Goal: Browse casually

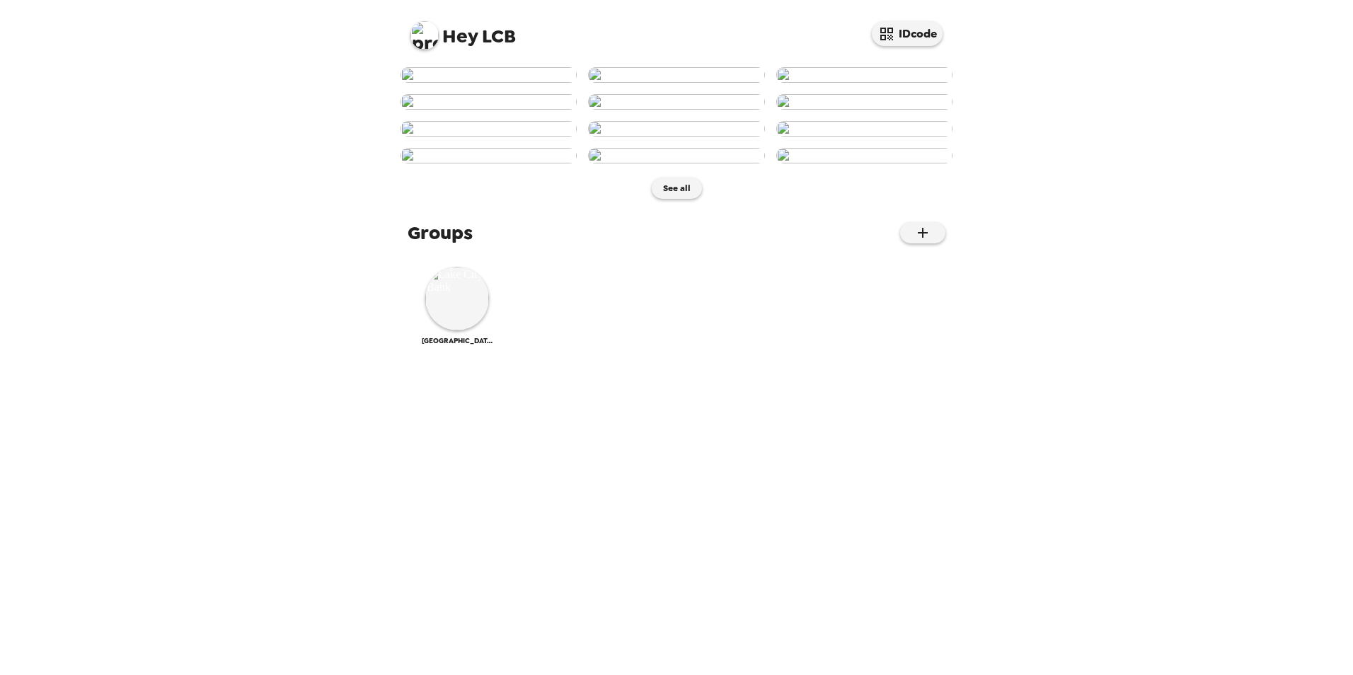
scroll to position [521, 0]
click at [675, 199] on button "See all" at bounding box center [677, 188] width 50 height 21
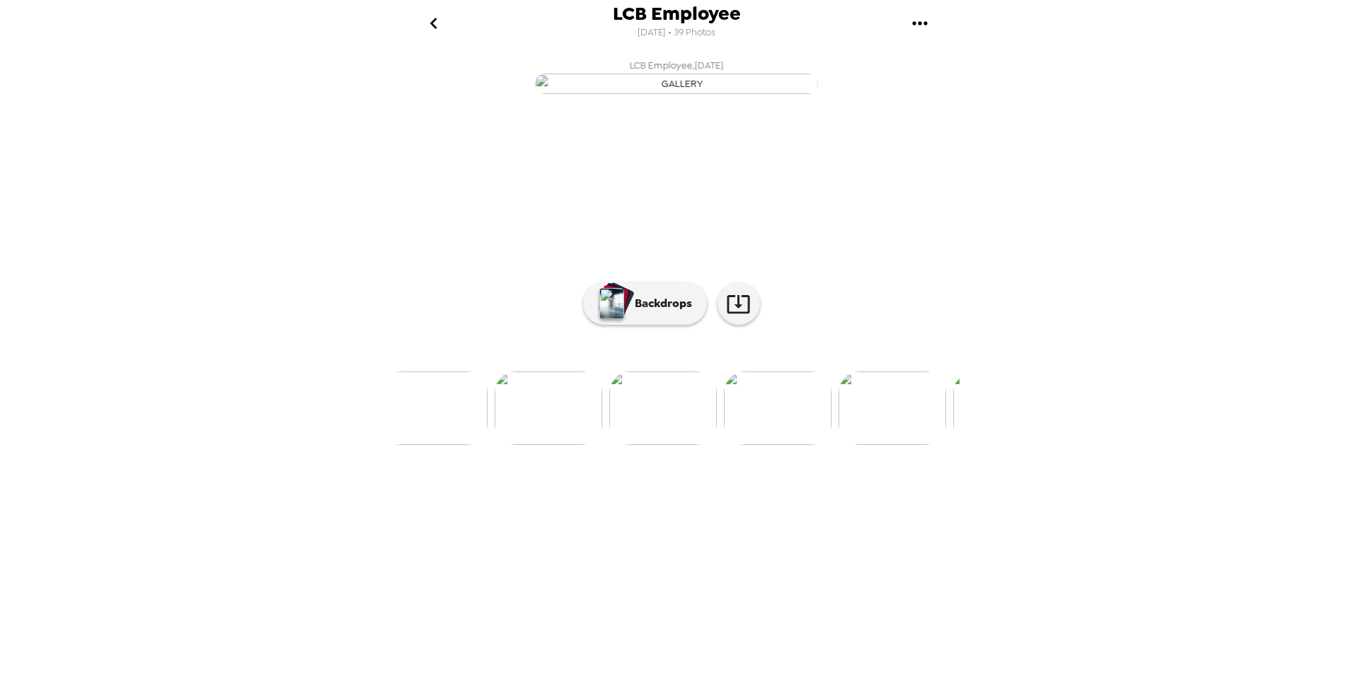
scroll to position [0, 3103]
click at [433, 30] on icon "go back" at bounding box center [434, 23] width 23 height 23
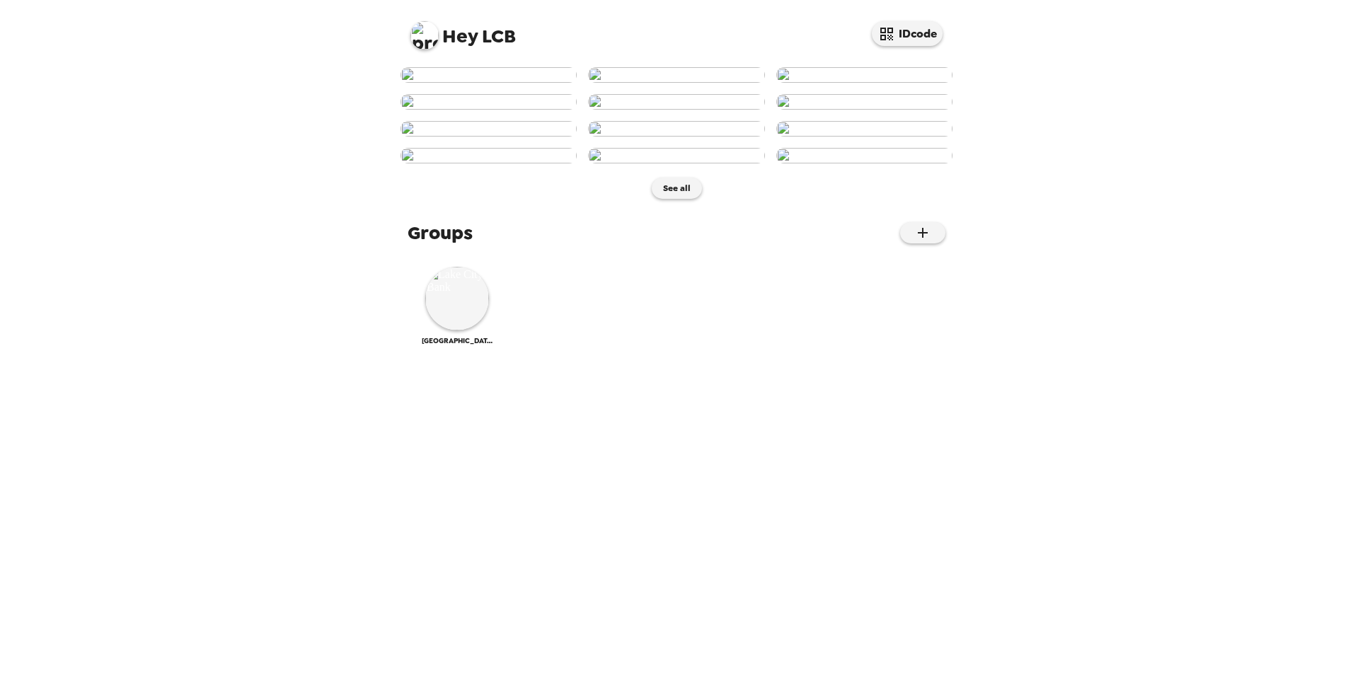
scroll to position [521, 0]
click at [468, 331] on img at bounding box center [457, 299] width 64 height 64
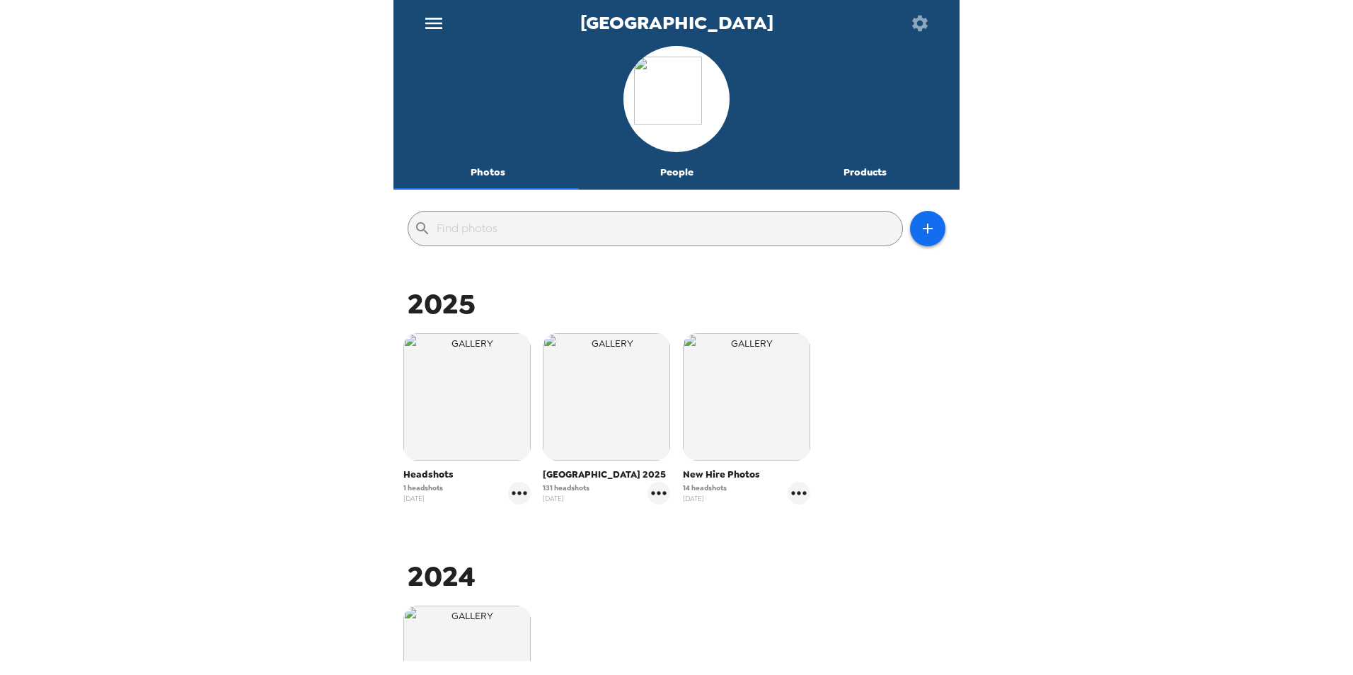
click at [576, 478] on span "[GEOGRAPHIC_DATA] 2025" at bounding box center [606, 475] width 127 height 14
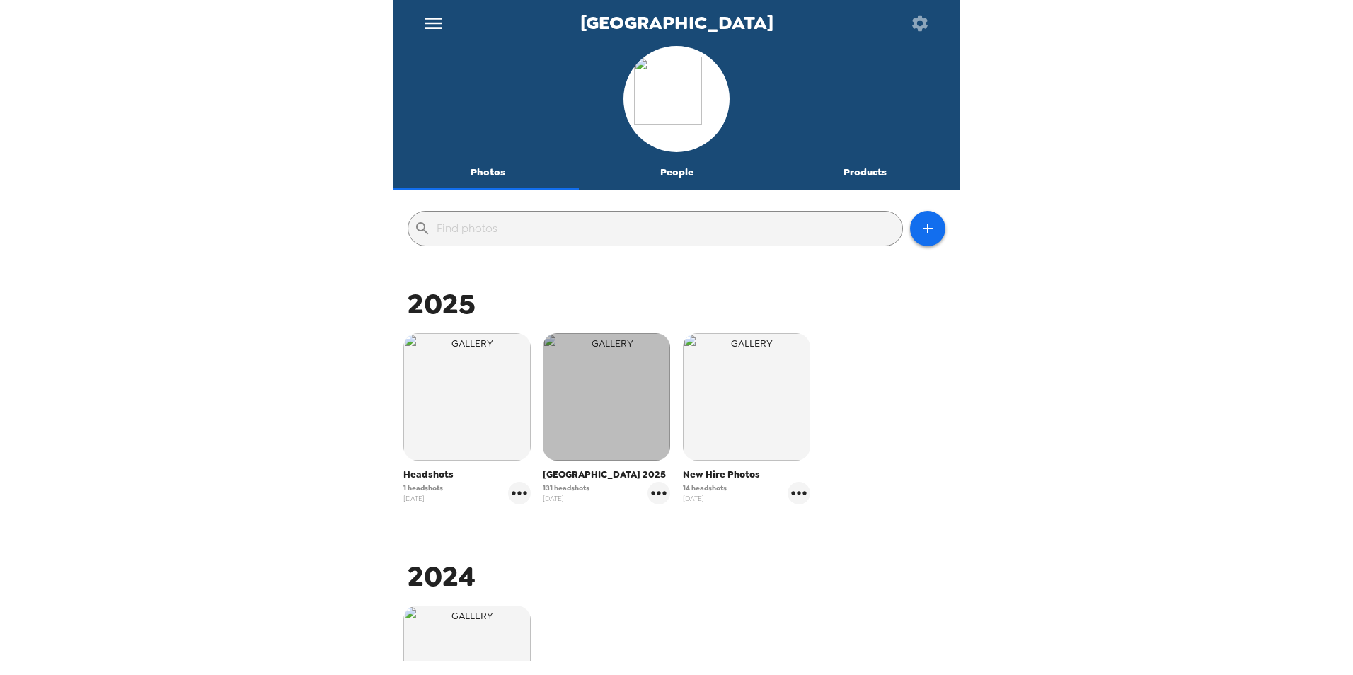
click at [582, 435] on img "button" at bounding box center [606, 396] width 127 height 127
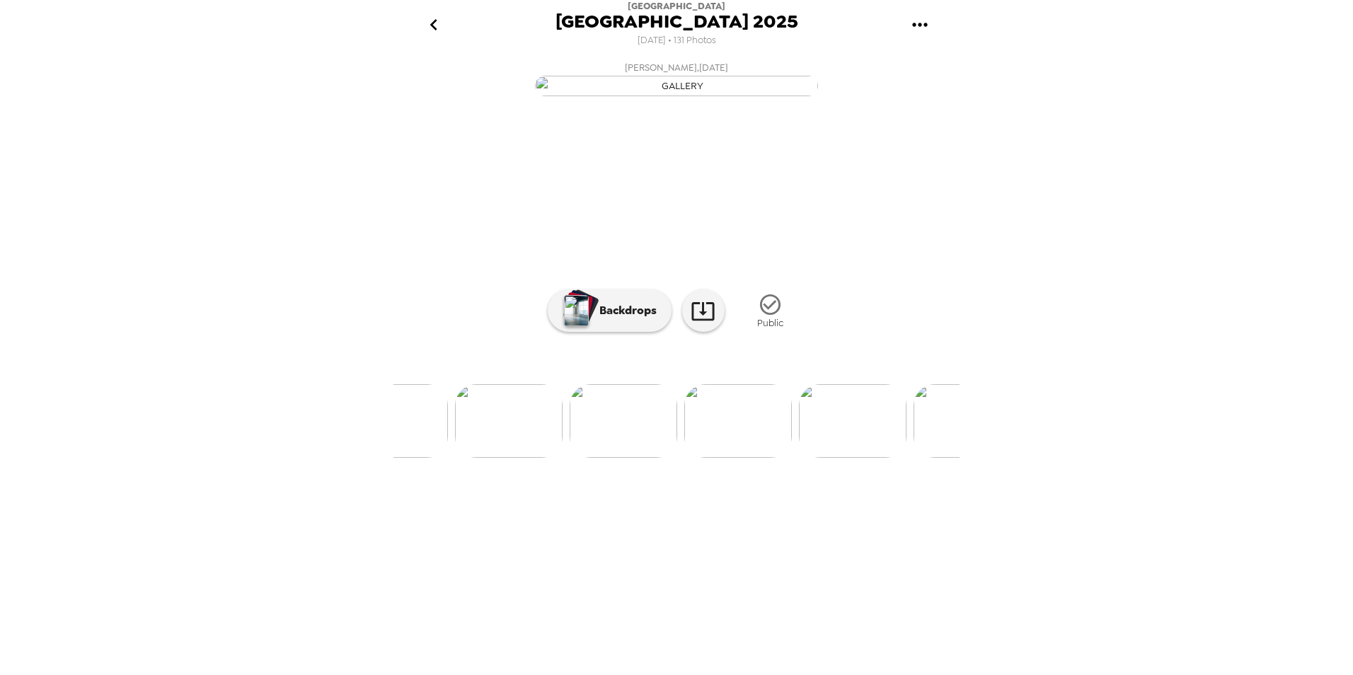
scroll to position [0, 13489]
click at [848, 458] on img at bounding box center [833, 421] width 108 height 74
click at [538, 458] on img at bounding box center [528, 421] width 108 height 74
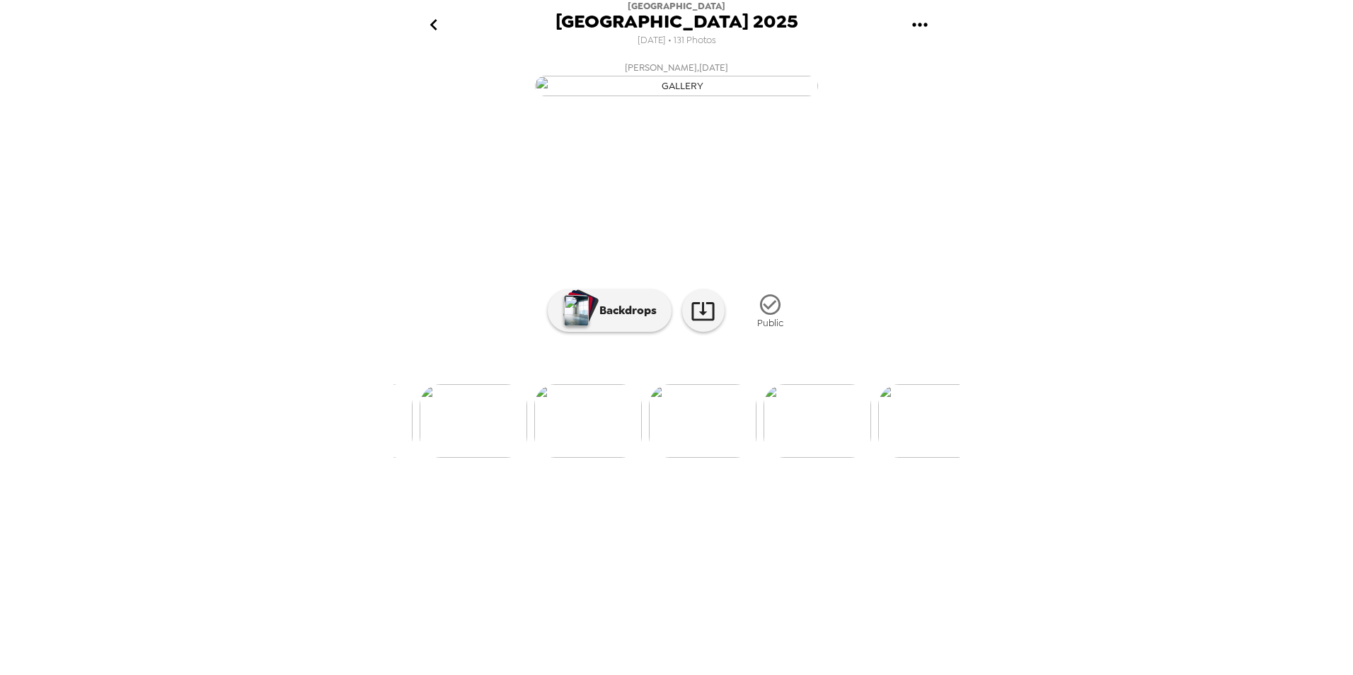
click at [826, 458] on img at bounding box center [818, 421] width 108 height 74
